Goal: Check status: Check status

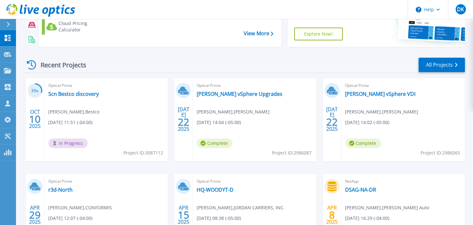
scroll to position [64, 0]
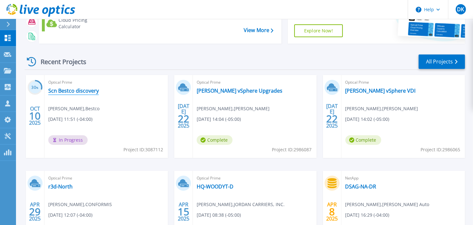
click at [88, 92] on link "Scn Bestco discovery" at bounding box center [73, 90] width 51 height 6
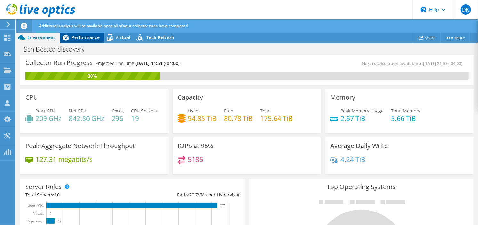
click at [83, 37] on span "Performance" at bounding box center [85, 37] width 28 height 6
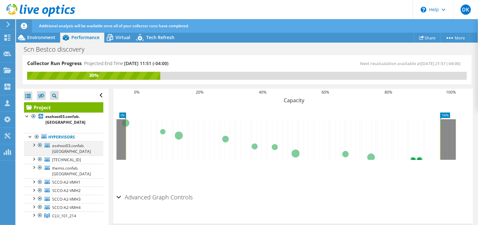
click at [33, 141] on div at bounding box center [33, 144] width 6 height 6
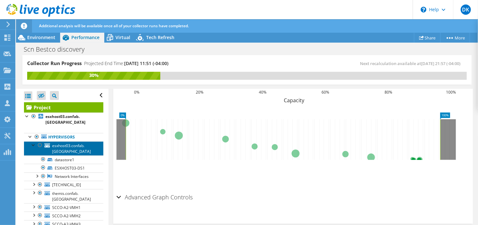
click at [48, 143] on icon at bounding box center [46, 145] width 5 height 4
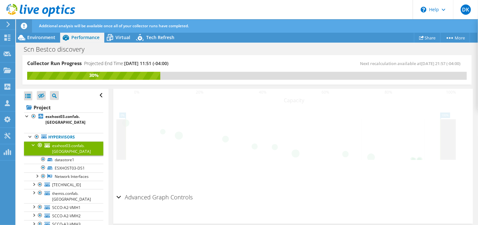
scroll to position [246, 0]
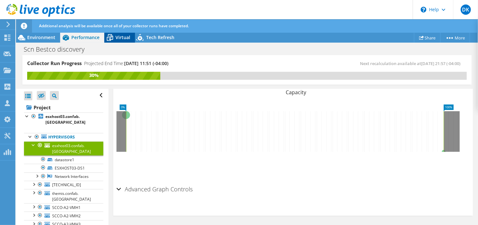
click at [123, 37] on span "Virtual" at bounding box center [123, 37] width 15 height 6
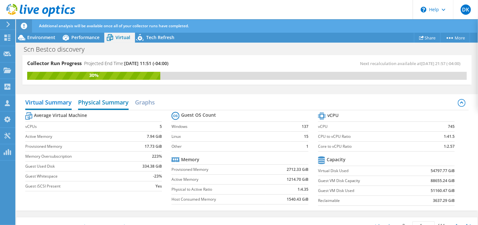
click at [96, 100] on h2 "Physical Summary" at bounding box center [103, 103] width 51 height 14
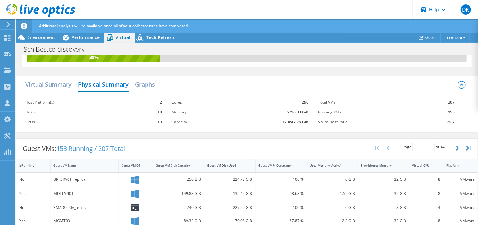
scroll to position [0, 0]
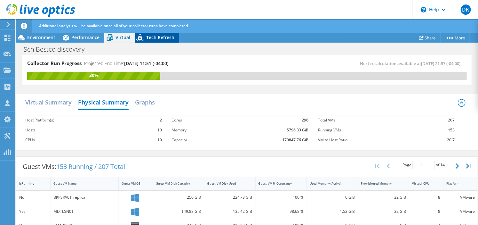
click at [156, 37] on span "Tech Refresh" at bounding box center [160, 37] width 28 height 6
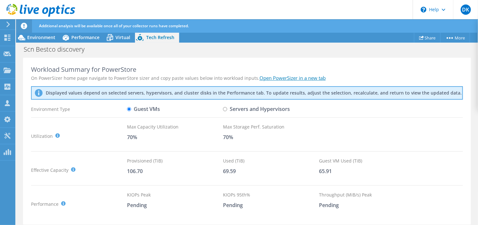
scroll to position [28, 0]
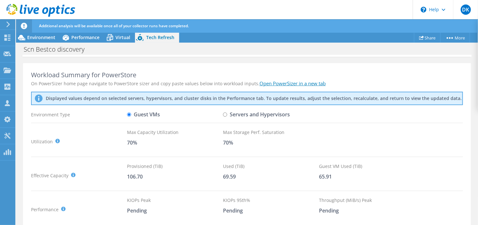
click at [225, 115] on input "Servers and Hypervisors" at bounding box center [225, 114] width 4 height 4
radio input "true"
click at [129, 115] on input "Guest VMs" at bounding box center [129, 114] width 4 height 4
radio input "true"
radio input "false"
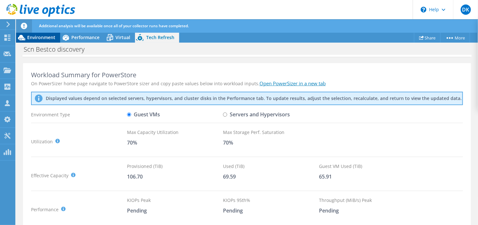
click at [27, 36] on icon at bounding box center [21, 37] width 11 height 11
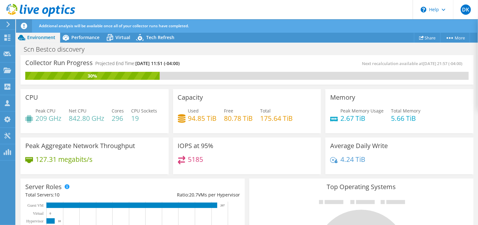
scroll to position [118, 0]
